Goal: Entertainment & Leisure: Consume media (video, audio)

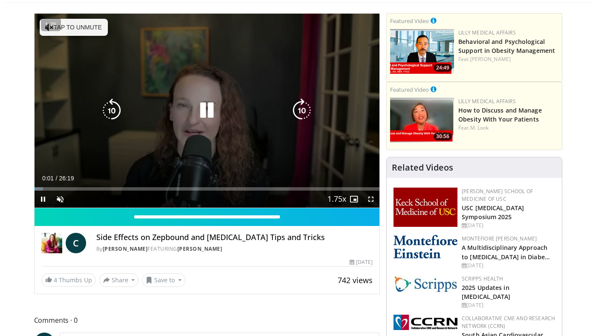
scroll to position [52, 0]
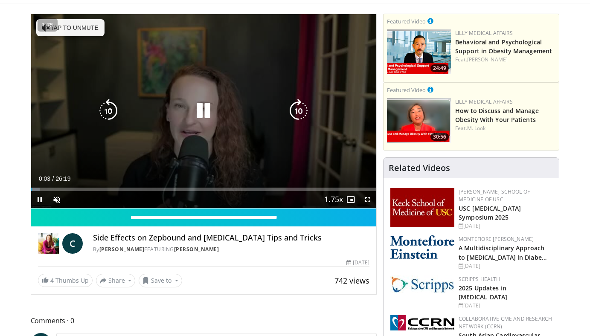
click at [83, 32] on button "Tap to unmute" at bounding box center [70, 27] width 68 height 17
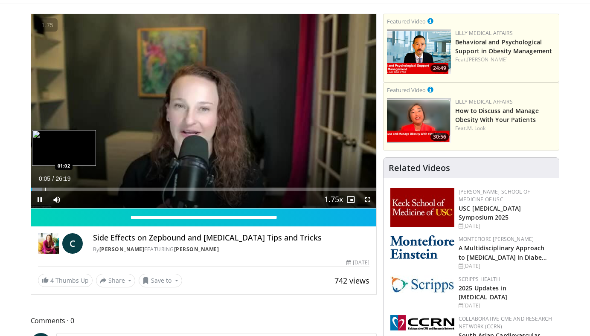
click at [45, 191] on div "Progress Bar" at bounding box center [45, 189] width 1 height 3
click at [53, 189] on div "Progress Bar" at bounding box center [53, 189] width 1 height 3
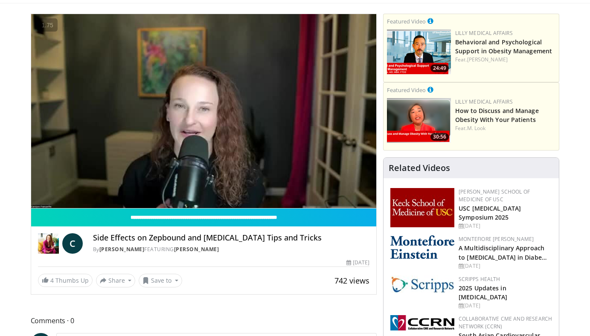
click at [58, 189] on div "10 seconds Tap to unmute" at bounding box center [204, 111] width 346 height 194
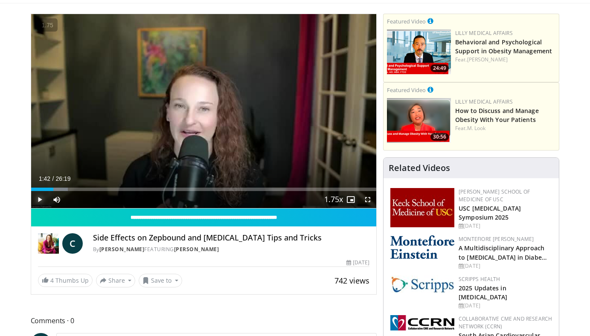
click at [37, 199] on span "Video Player" at bounding box center [39, 199] width 17 height 17
click at [58, 190] on div "Progress Bar" at bounding box center [58, 189] width 1 height 3
click at [64, 188] on div "Progress Bar" at bounding box center [64, 189] width 1 height 3
click at [67, 189] on div "Progress Bar" at bounding box center [68, 189] width 21 height 3
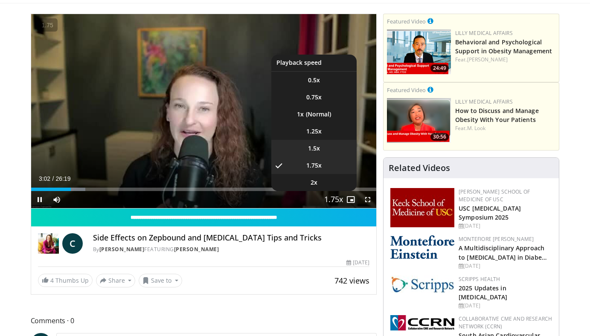
click at [325, 150] on li "1.5x" at bounding box center [313, 148] width 85 height 17
click at [315, 146] on span "1.5x" at bounding box center [314, 148] width 12 height 9
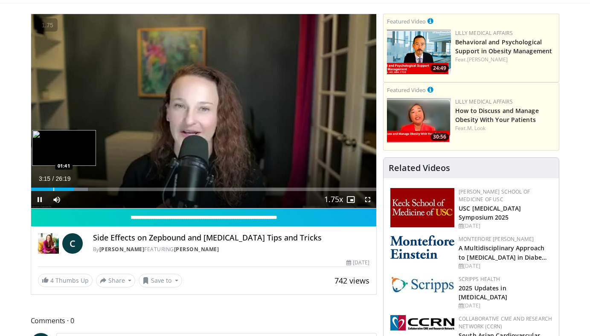
click at [53, 190] on div "Progress Bar" at bounding box center [53, 189] width 1 height 3
click at [75, 189] on div "Progress Bar" at bounding box center [75, 189] width 1 height 3
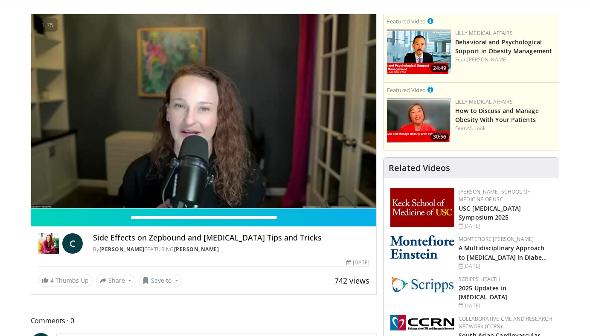
click at [78, 189] on div "10 seconds Tap to unmute" at bounding box center [204, 111] width 346 height 194
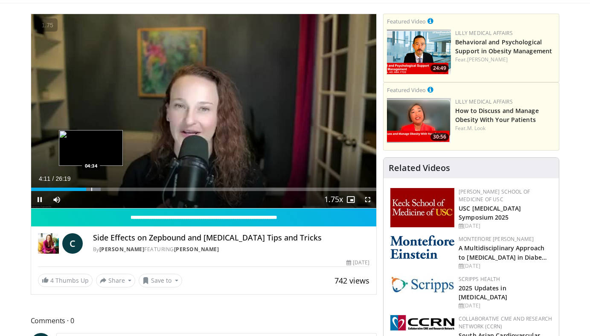
click at [91, 190] on div "Progress Bar" at bounding box center [91, 189] width 1 height 3
click at [97, 190] on div "Progress Bar" at bounding box center [97, 189] width 1 height 3
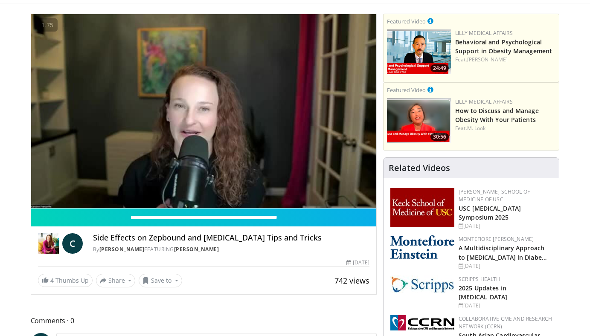
click at [102, 190] on video-js "**********" at bounding box center [204, 111] width 346 height 195
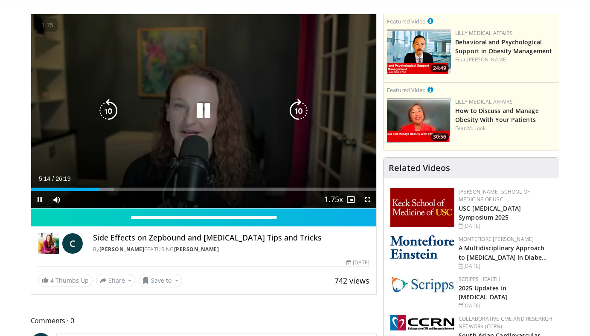
click at [206, 110] on icon "Video Player" at bounding box center [204, 111] width 24 height 24
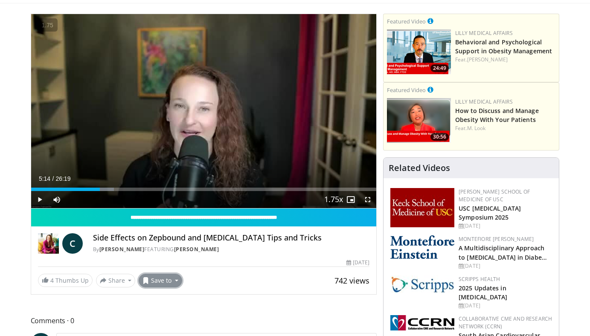
click at [171, 282] on button "Save to" at bounding box center [161, 281] width 44 height 14
click at [174, 319] on em "New Playlist" at bounding box center [166, 319] width 35 height 9
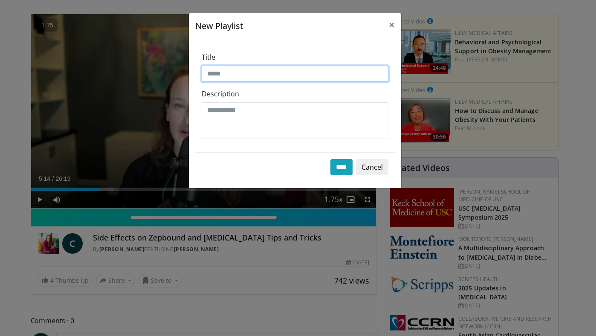
click at [279, 76] on input "Title" at bounding box center [295, 74] width 187 height 16
type input "**********"
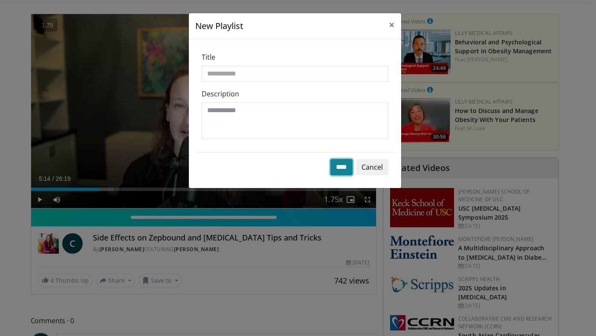
click at [340, 168] on input "****" at bounding box center [342, 167] width 22 height 16
